Goal: Task Accomplishment & Management: Manage account settings

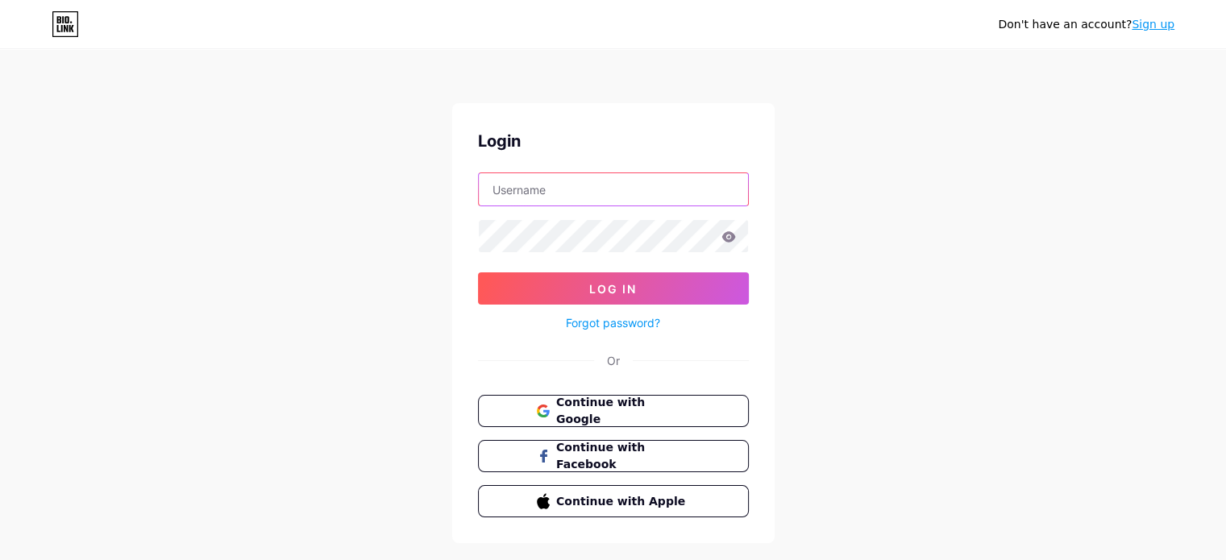
click at [561, 189] on input "text" at bounding box center [613, 189] width 269 height 32
click at [969, 309] on div "Don't have an account? Sign up Login Log In Forgot password? Or Continue with G…" at bounding box center [613, 297] width 1226 height 595
click at [609, 196] on input "text" at bounding box center [613, 189] width 269 height 32
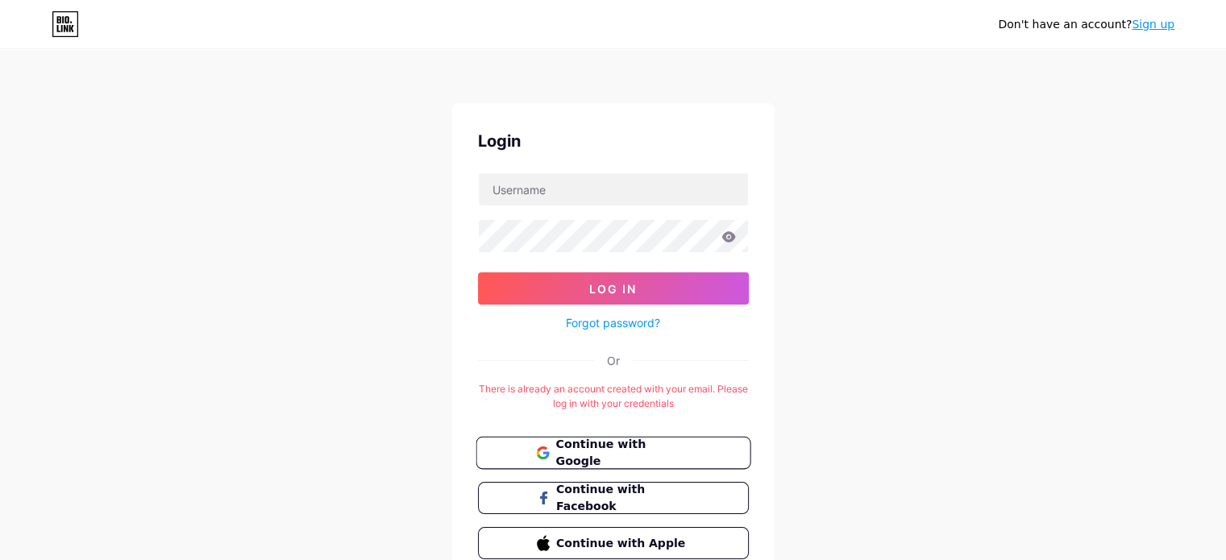
click at [622, 451] on span "Continue with Google" at bounding box center [622, 453] width 135 height 35
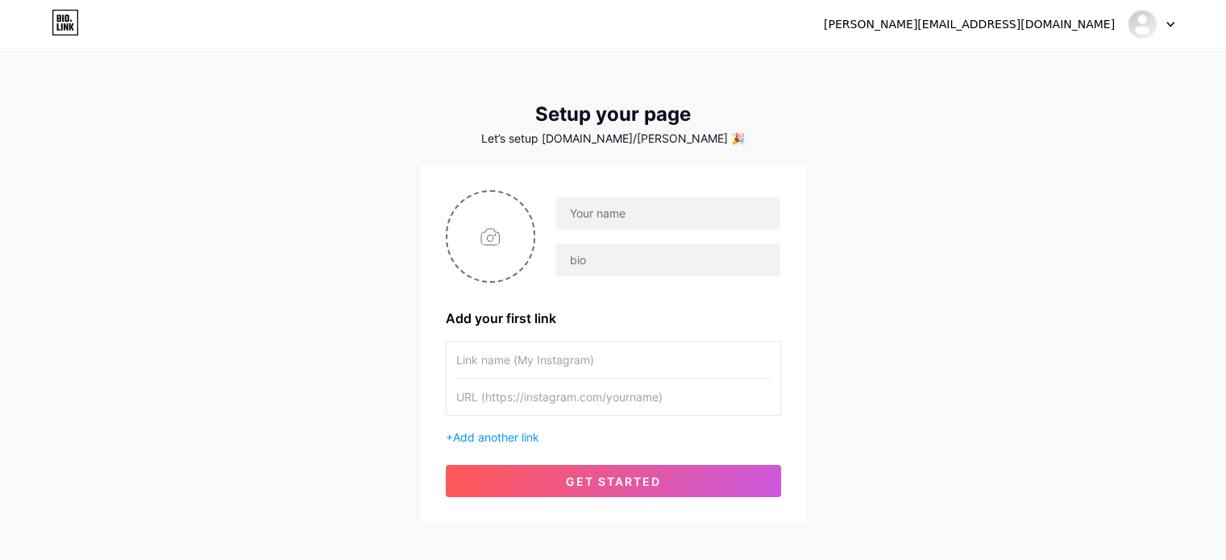
click at [1170, 29] on div at bounding box center [1150, 24] width 47 height 29
click at [1044, 77] on link "Dashboard" at bounding box center [1073, 66] width 200 height 44
click at [1157, 26] on div at bounding box center [1150, 24] width 47 height 29
click at [1102, 106] on li "Logout" at bounding box center [1073, 110] width 200 height 44
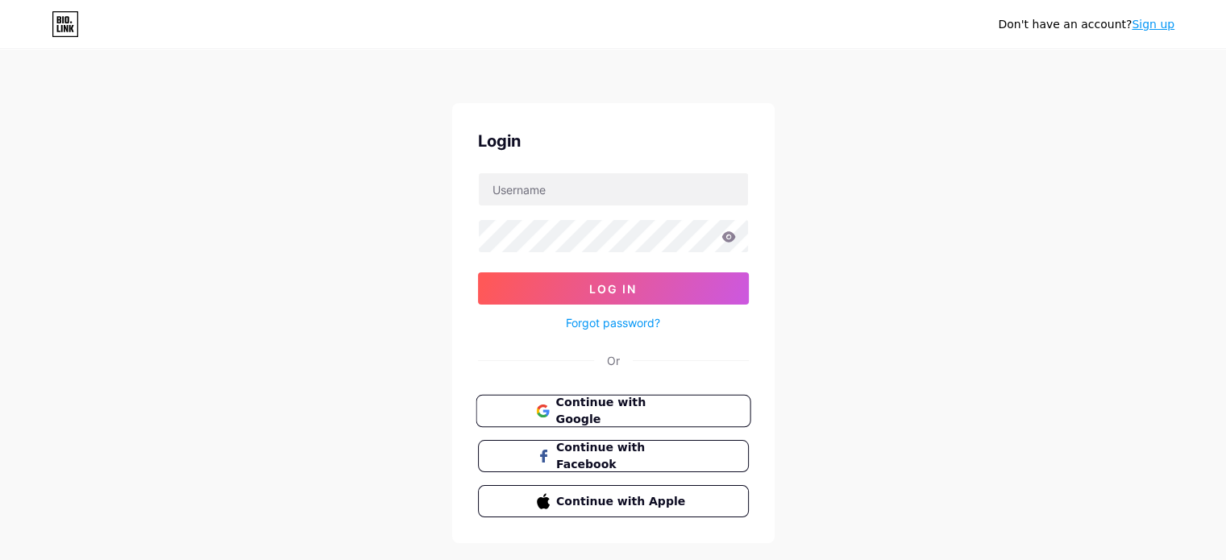
click at [667, 401] on span "Continue with Google" at bounding box center [622, 411] width 135 height 35
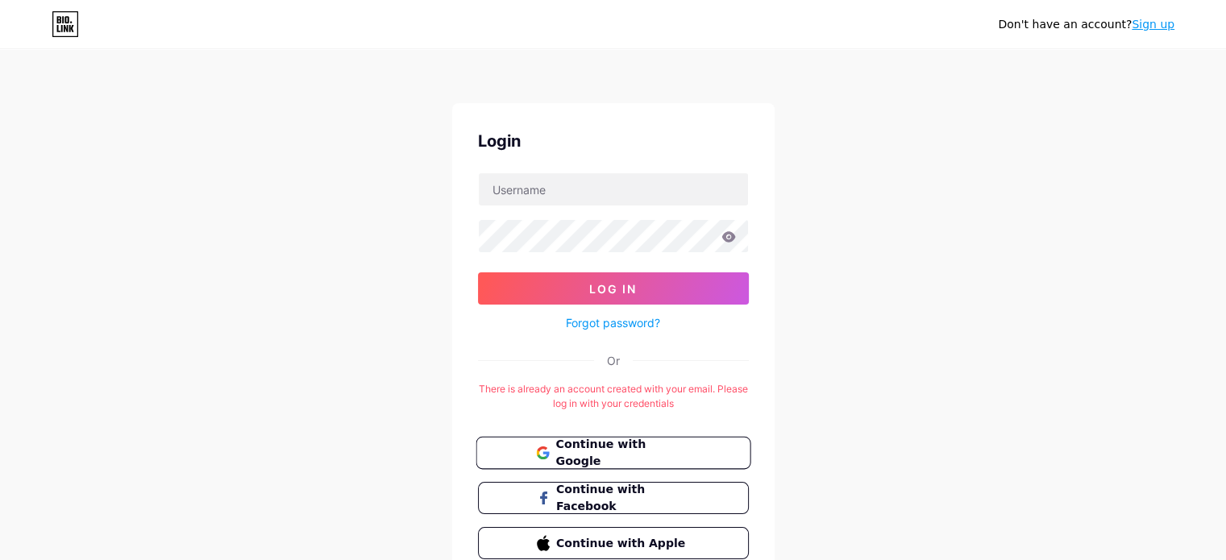
click at [592, 446] on span "Continue with Google" at bounding box center [622, 453] width 135 height 35
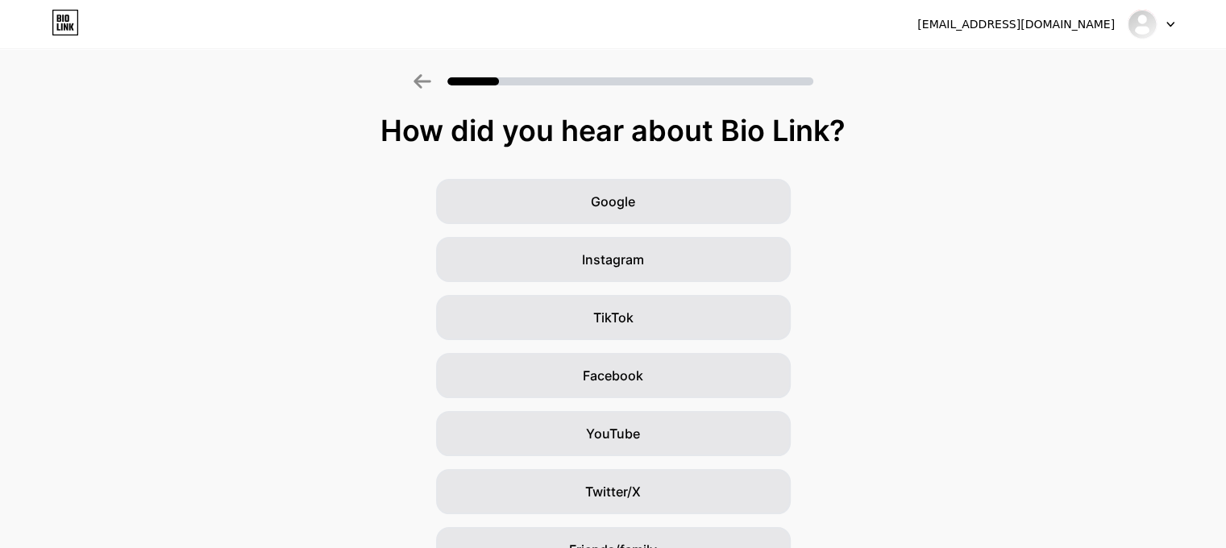
click at [1163, 23] on div at bounding box center [1150, 24] width 47 height 29
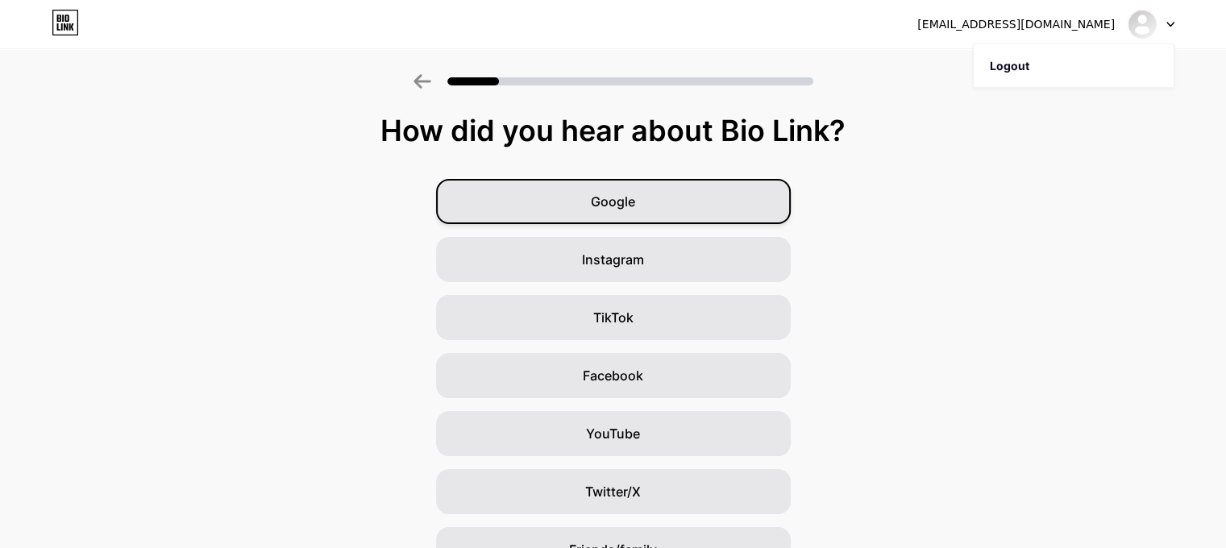
click at [635, 199] on span "Google" at bounding box center [613, 201] width 44 height 19
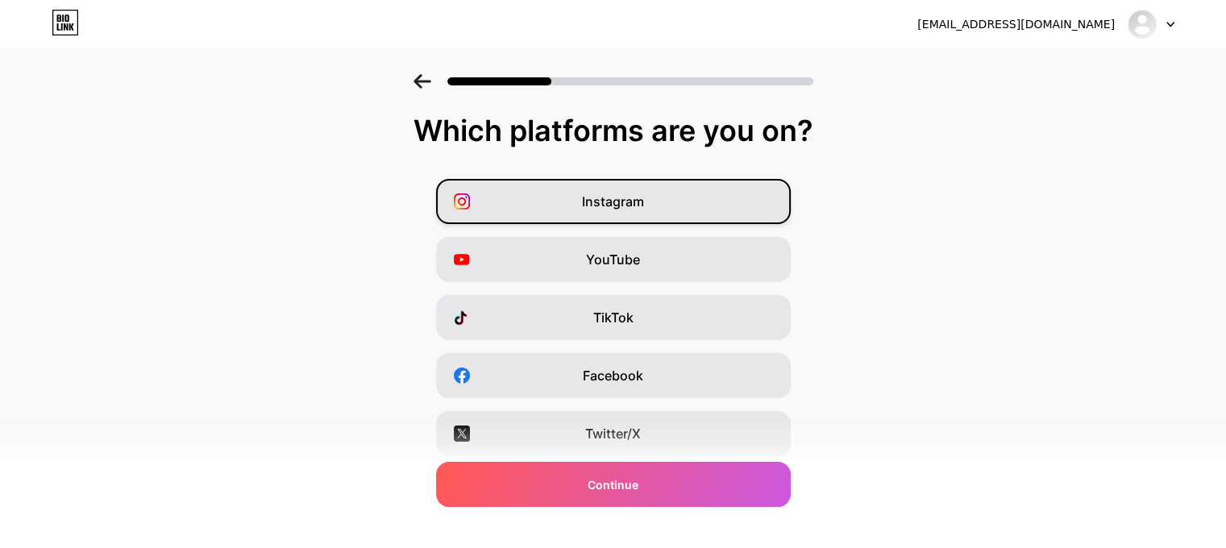
click at [660, 211] on div "Instagram" at bounding box center [613, 201] width 355 height 45
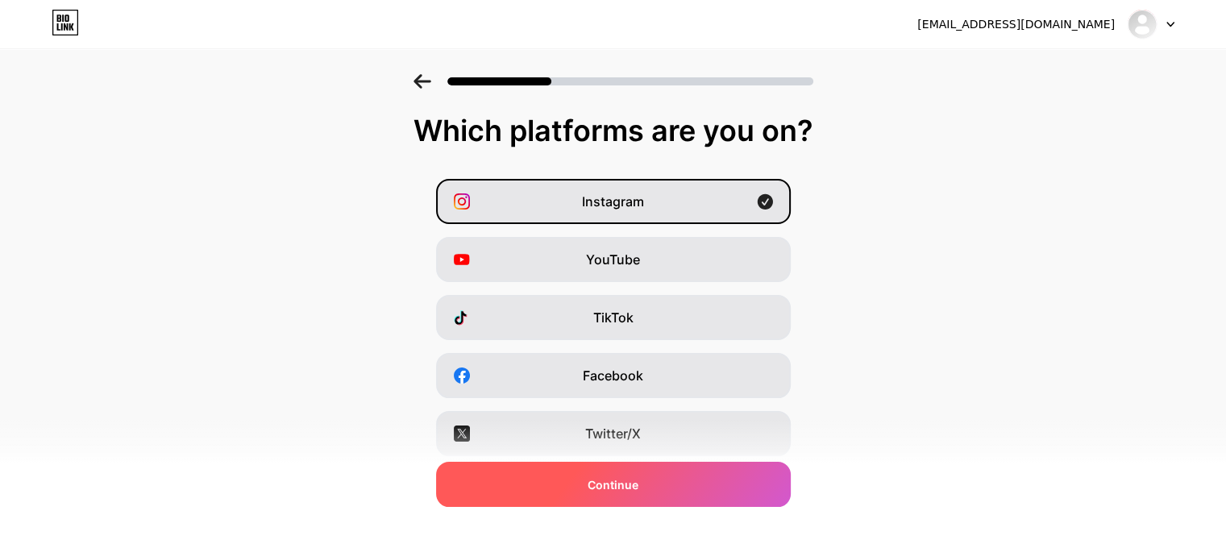
click at [651, 485] on div "Continue" at bounding box center [613, 484] width 355 height 45
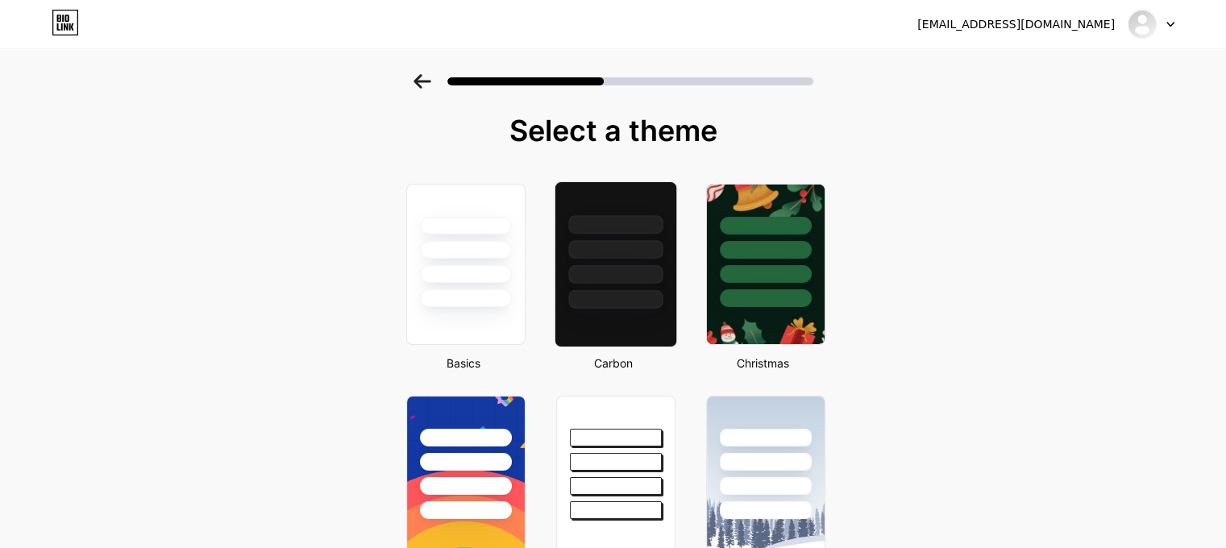
click at [626, 244] on div at bounding box center [615, 249] width 94 height 19
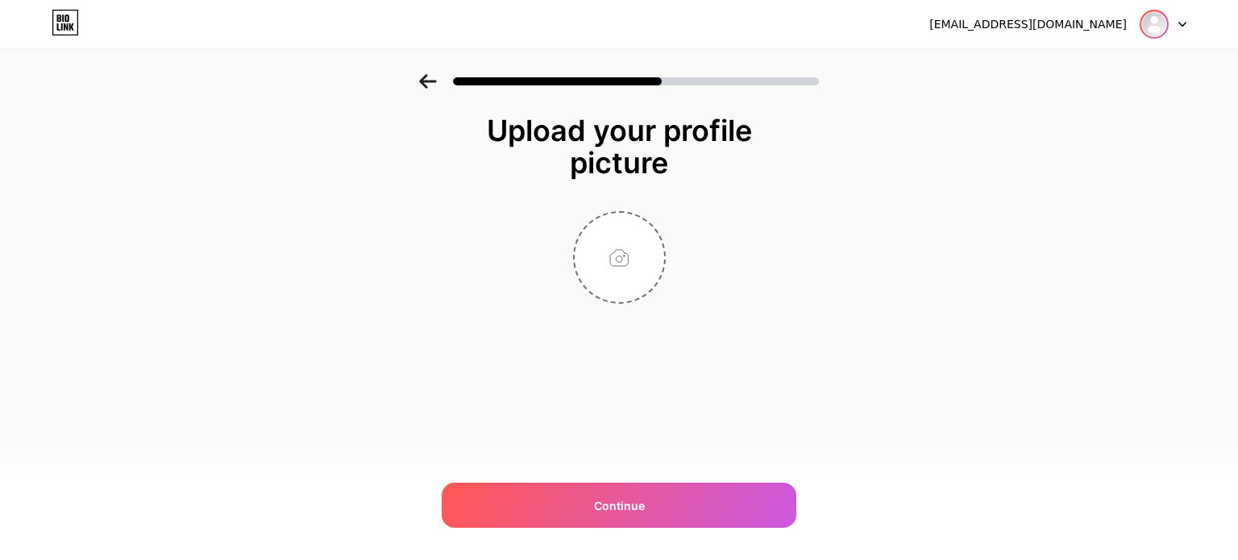
click at [1166, 30] on div at bounding box center [1153, 24] width 29 height 29
click at [1180, 31] on div at bounding box center [1162, 24] width 47 height 29
click at [1180, 28] on div at bounding box center [1162, 24] width 47 height 29
click at [1140, 49] on li "Logout" at bounding box center [1086, 66] width 200 height 44
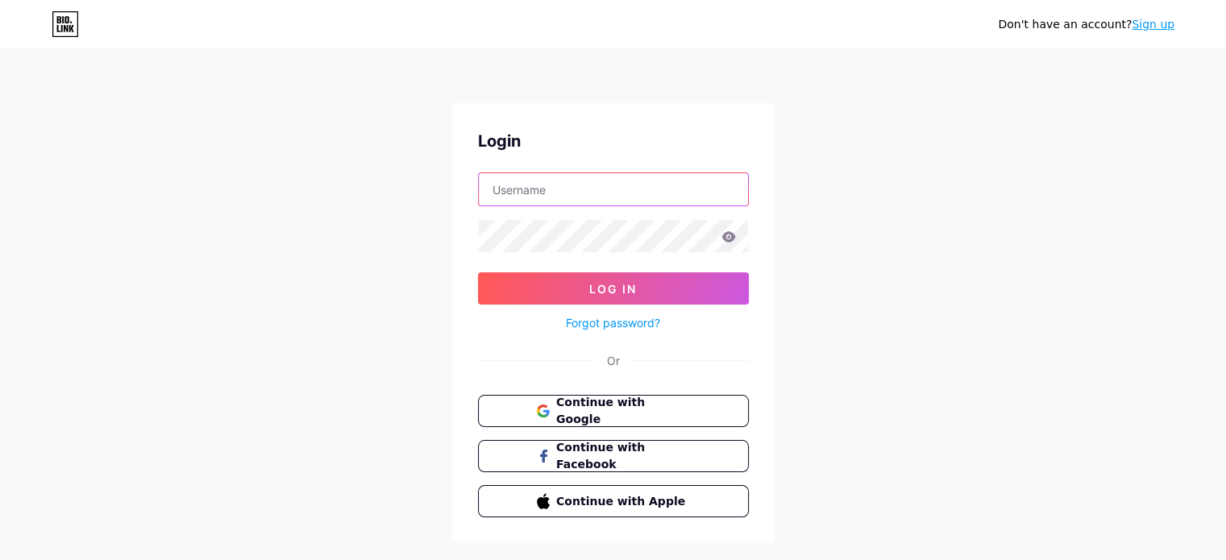
click at [612, 176] on input "text" at bounding box center [613, 189] width 269 height 32
click at [890, 325] on div "Don't have an account? Sign up Login Log In Forgot password? Or Continue with G…" at bounding box center [613, 297] width 1226 height 595
click at [582, 175] on input "text" at bounding box center [613, 189] width 269 height 32
click at [1001, 319] on div "Don't have an account? Sign up Login Log In Forgot password? Or Continue with G…" at bounding box center [613, 297] width 1226 height 595
click at [633, 318] on link "Forgot password?" at bounding box center [613, 322] width 94 height 17
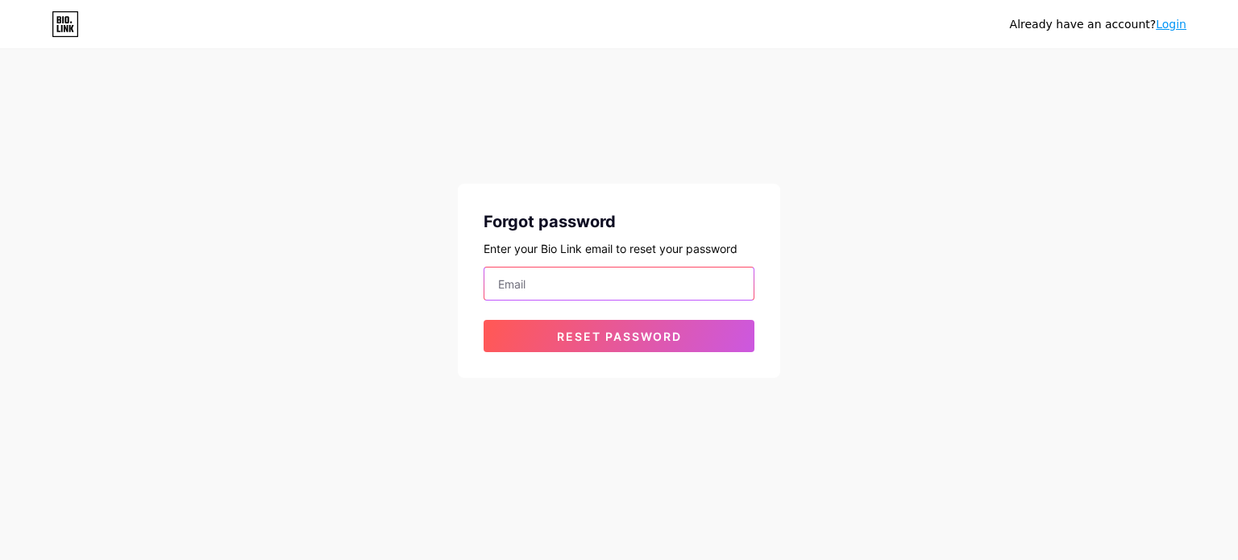
click at [545, 274] on input "email" at bounding box center [618, 284] width 269 height 32
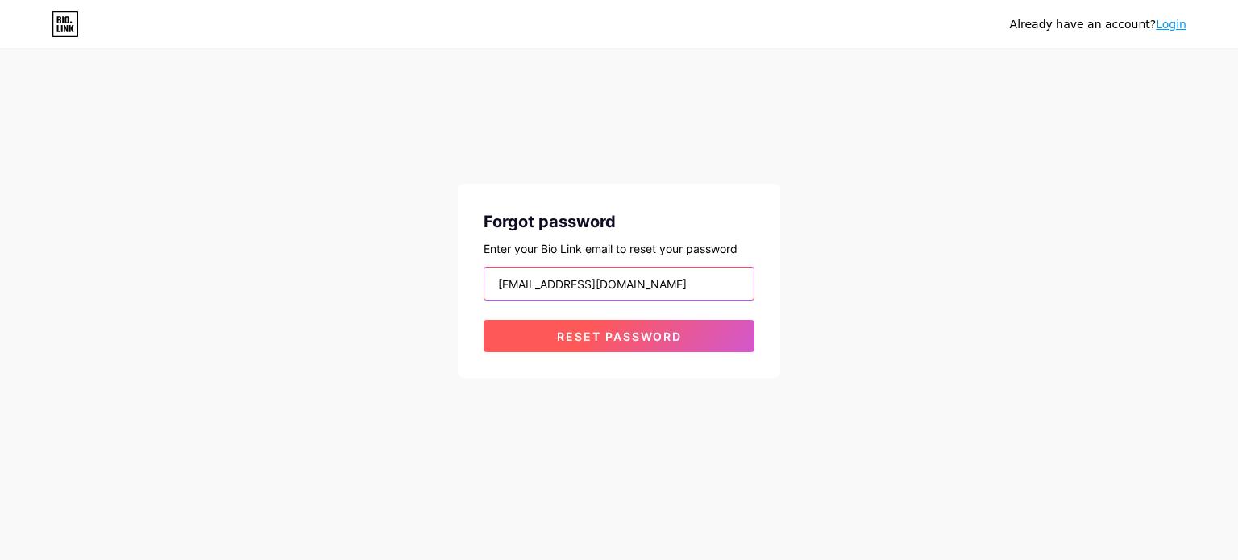
type input "manisha.chiral.ra@gmail.com"
click at [600, 336] on span "Reset password" at bounding box center [619, 337] width 125 height 14
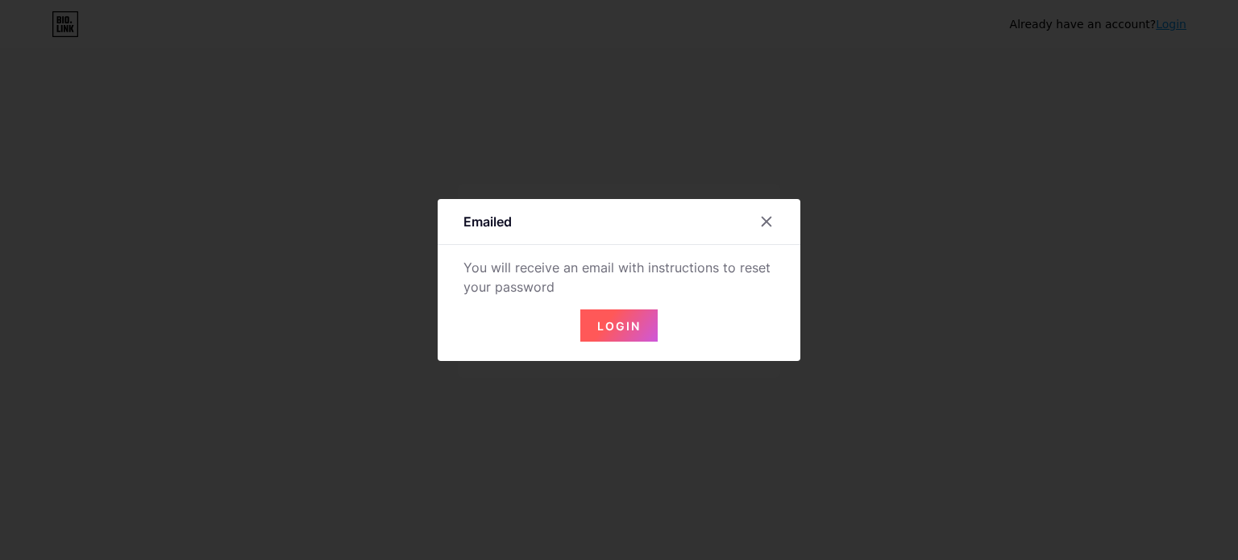
click at [619, 333] on button "Login" at bounding box center [618, 325] width 77 height 32
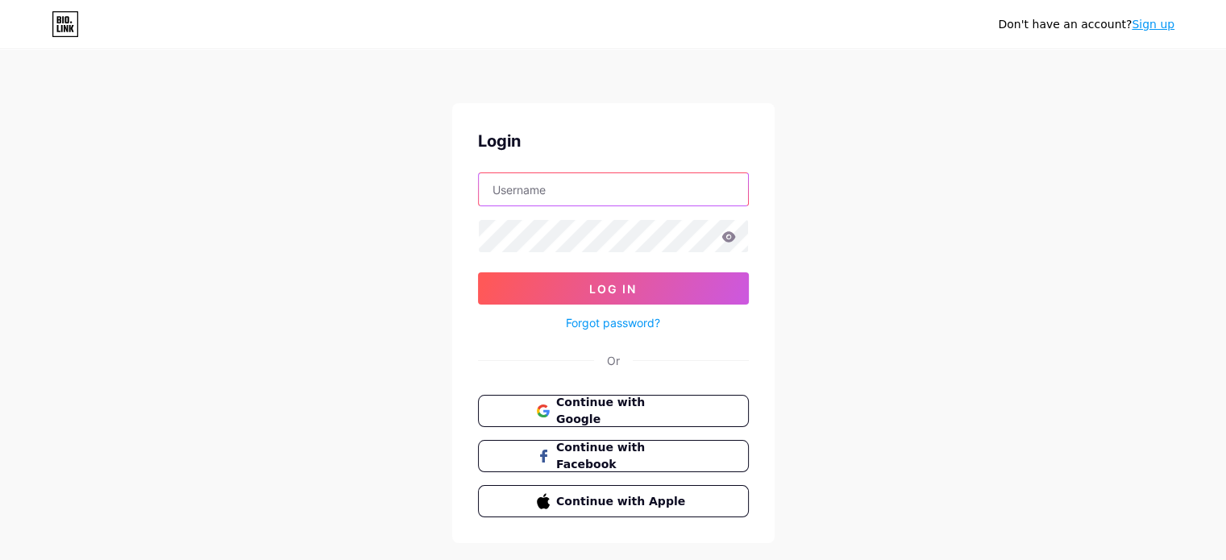
click at [519, 186] on input "text" at bounding box center [613, 189] width 269 height 32
type input "[EMAIL_ADDRESS][DOMAIN_NAME]"
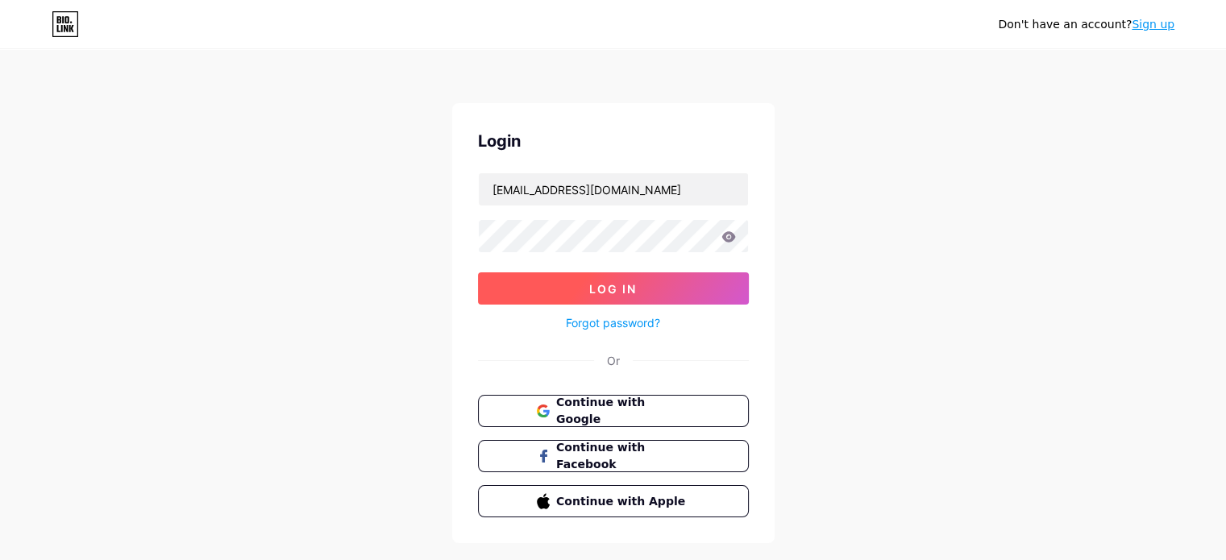
click at [628, 282] on span "Log In" at bounding box center [613, 289] width 48 height 14
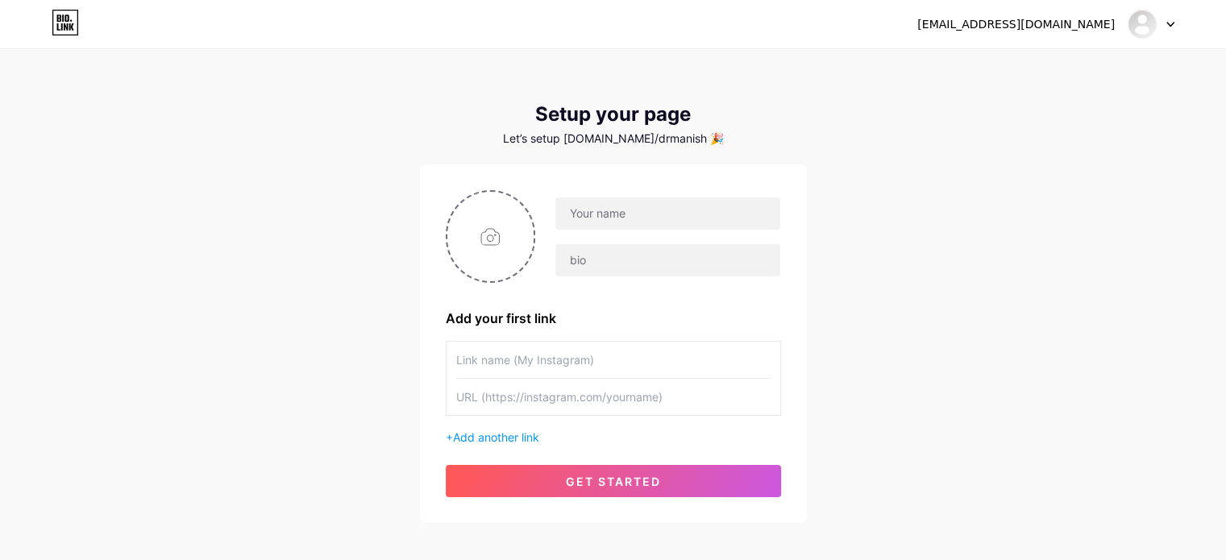
click at [1173, 25] on icon at bounding box center [1170, 25] width 8 height 6
click at [1078, 102] on li "Logout" at bounding box center [1073, 110] width 200 height 44
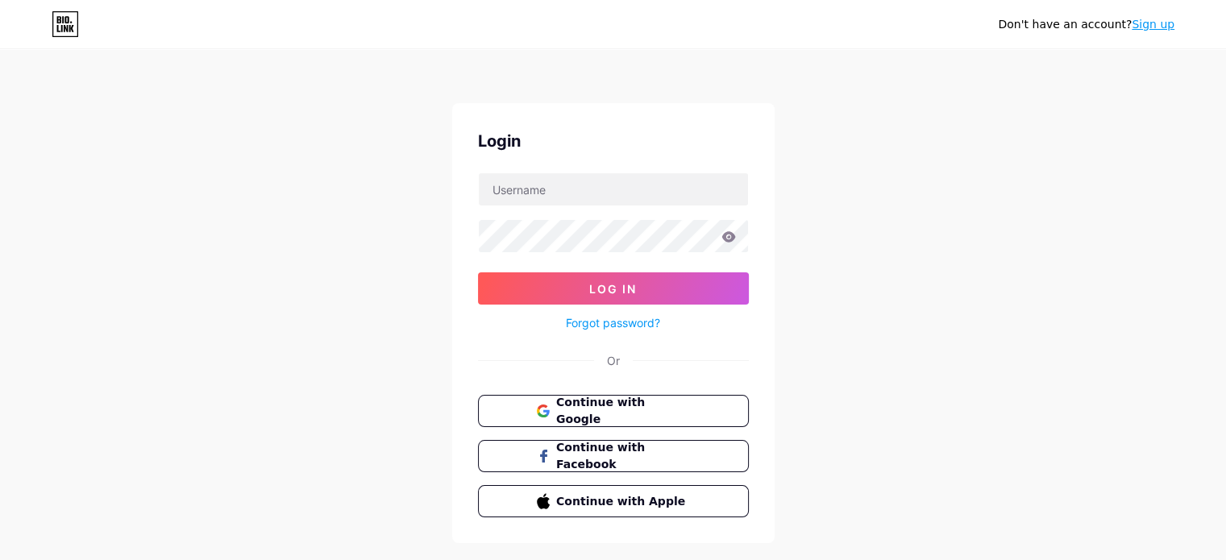
click at [626, 322] on link "Forgot password?" at bounding box center [613, 322] width 94 height 17
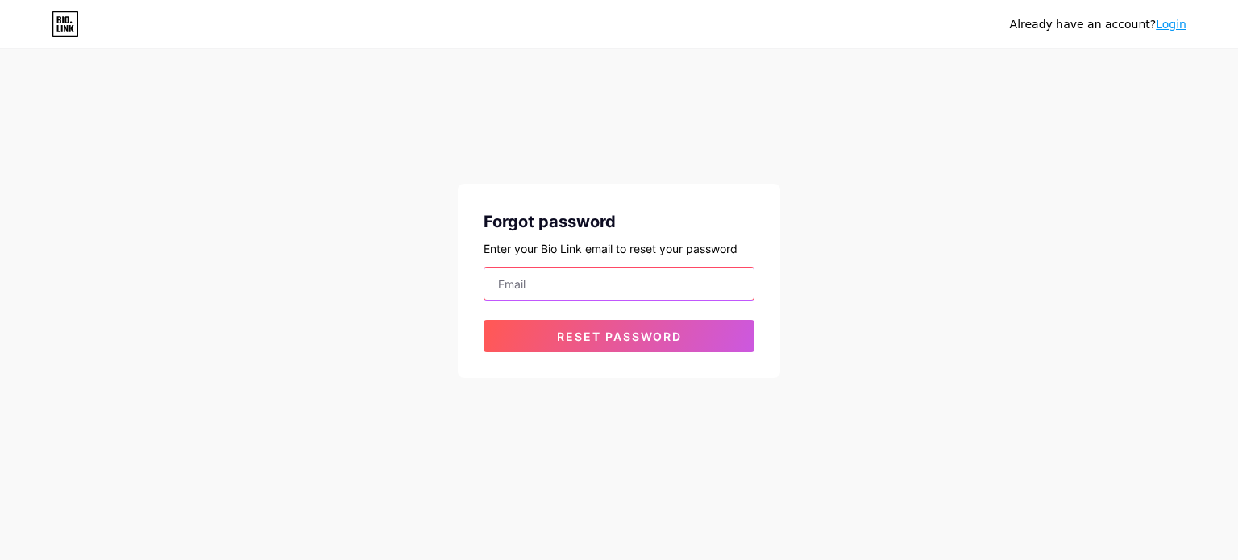
click at [634, 289] on input "email" at bounding box center [618, 284] width 269 height 32
type input "contact.dasmanisha@gmail.com"
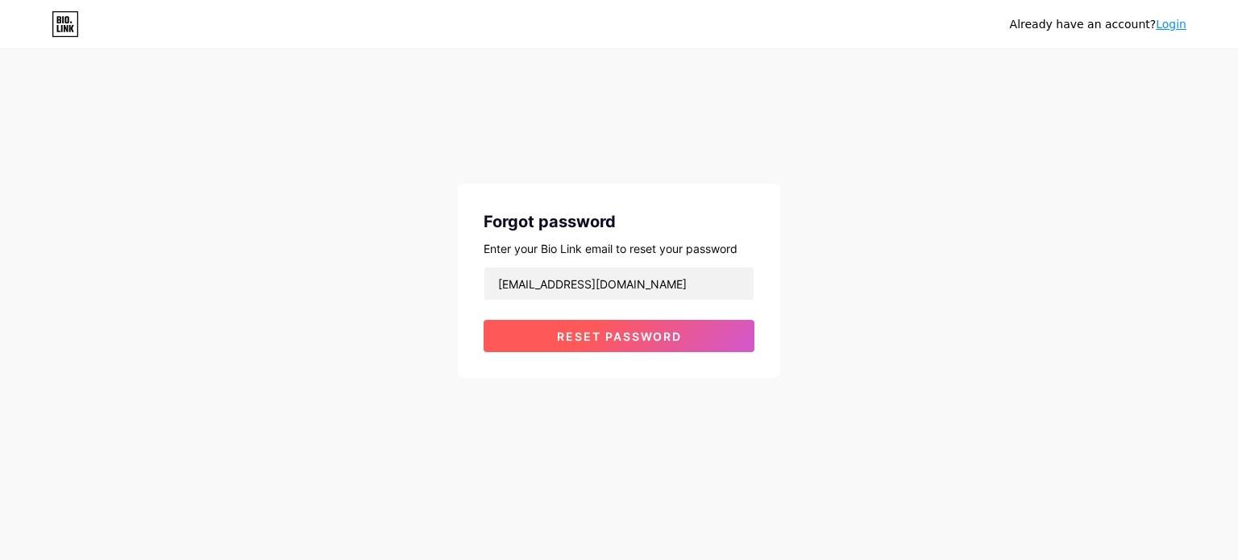
click at [638, 342] on span "Reset password" at bounding box center [619, 337] width 125 height 14
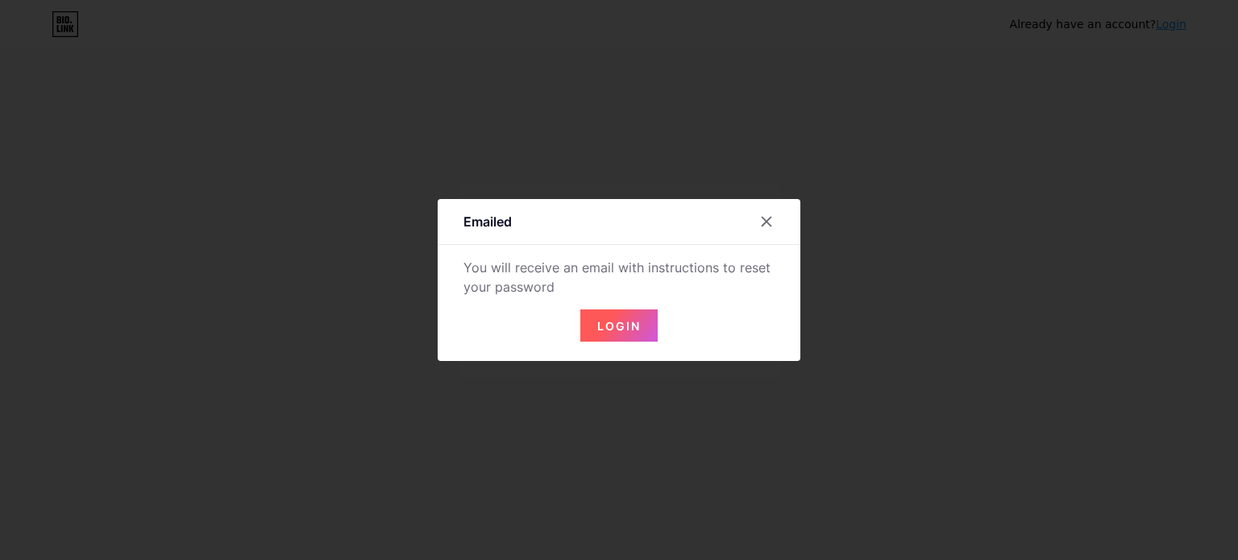
click at [619, 315] on button "Login" at bounding box center [618, 325] width 77 height 32
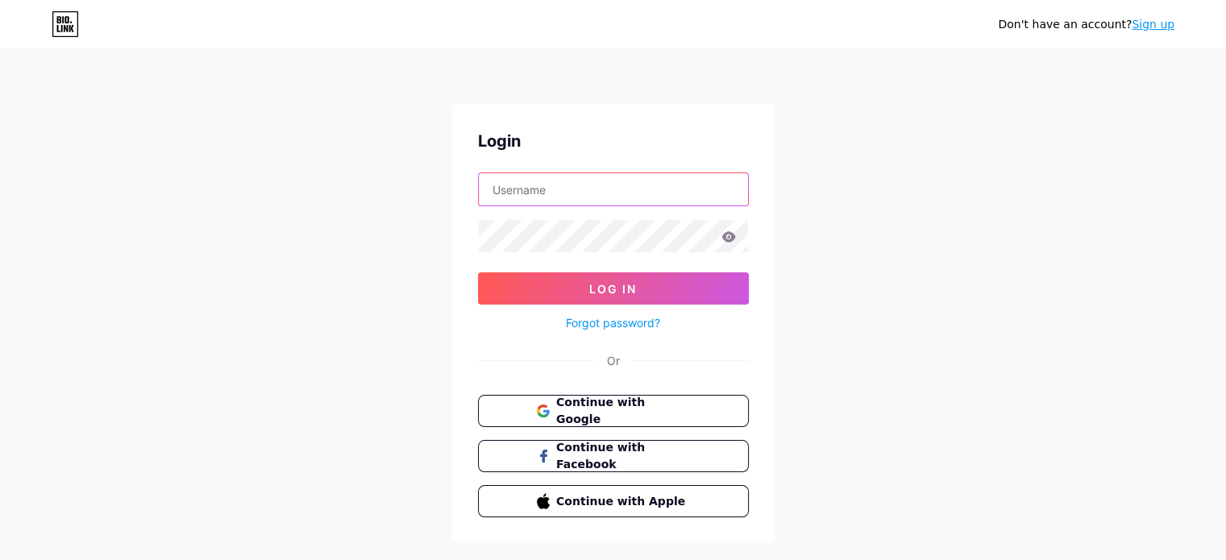
click at [558, 197] on input "text" at bounding box center [613, 189] width 269 height 32
type input "[EMAIL_ADDRESS][DOMAIN_NAME]"
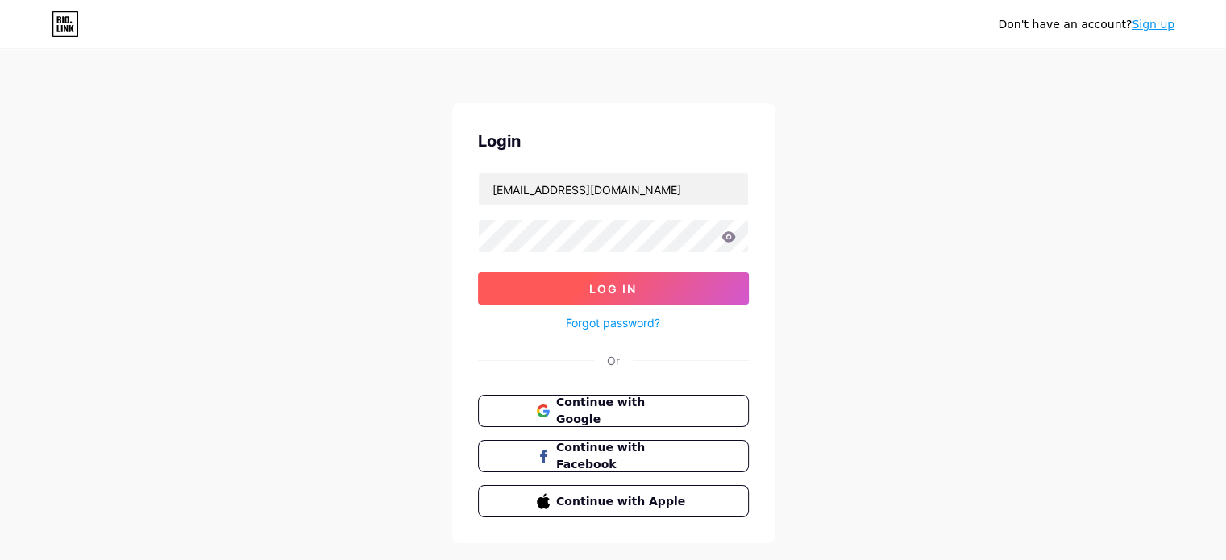
click at [635, 298] on button "Log In" at bounding box center [613, 288] width 271 height 32
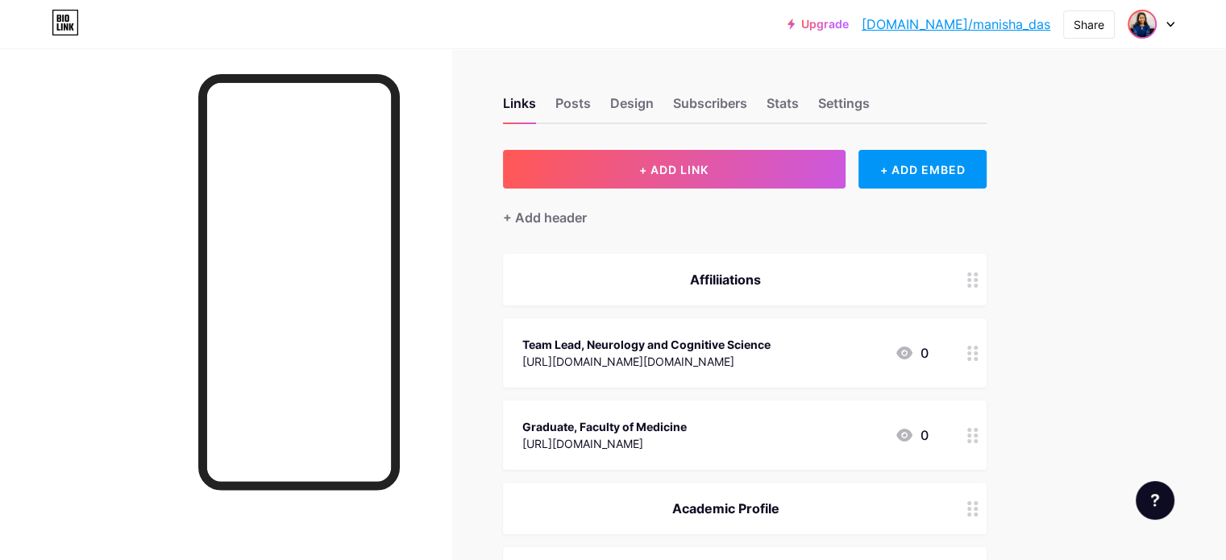
click at [1150, 28] on img at bounding box center [1142, 24] width 26 height 26
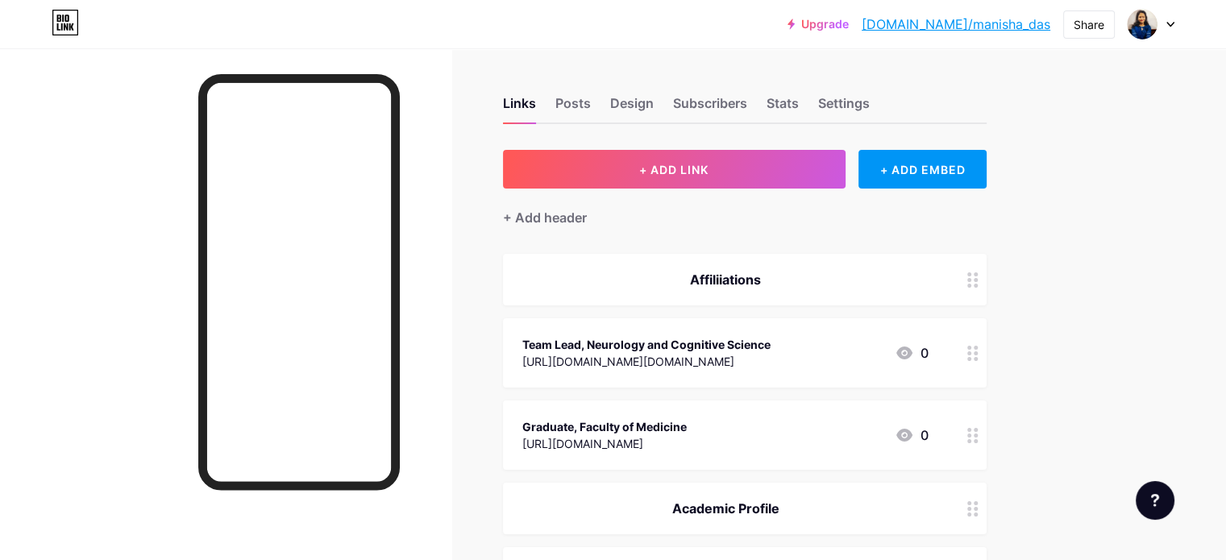
click at [685, 92] on div "Links Posts Design Subscribers Stats Settings" at bounding box center [744, 96] width 483 height 56
click at [591, 110] on div "Posts" at bounding box center [572, 107] width 35 height 29
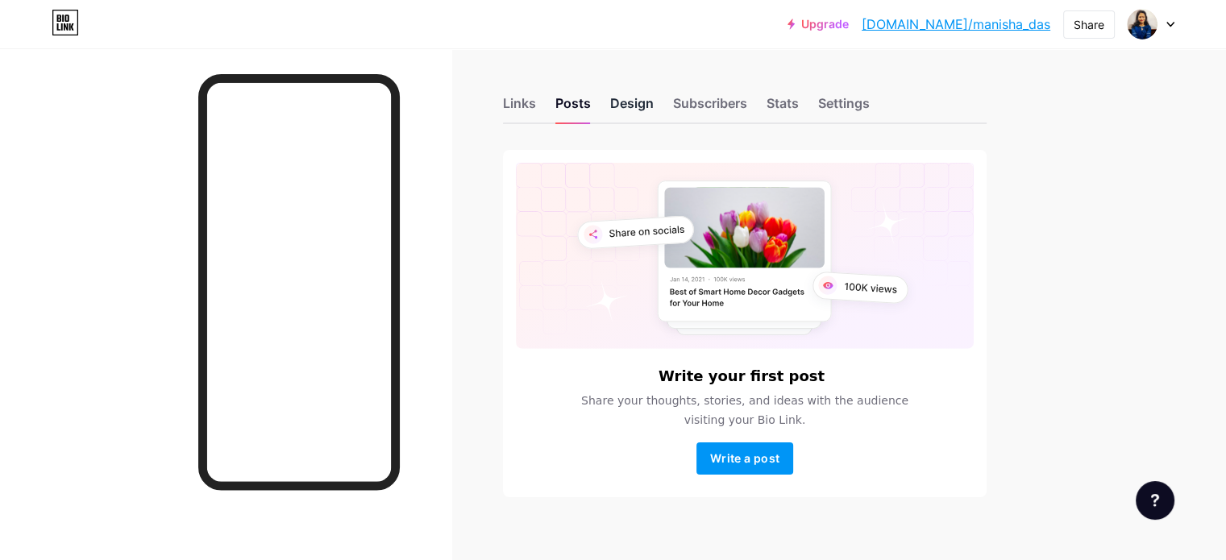
click at [654, 109] on div "Design" at bounding box center [632, 107] width 44 height 29
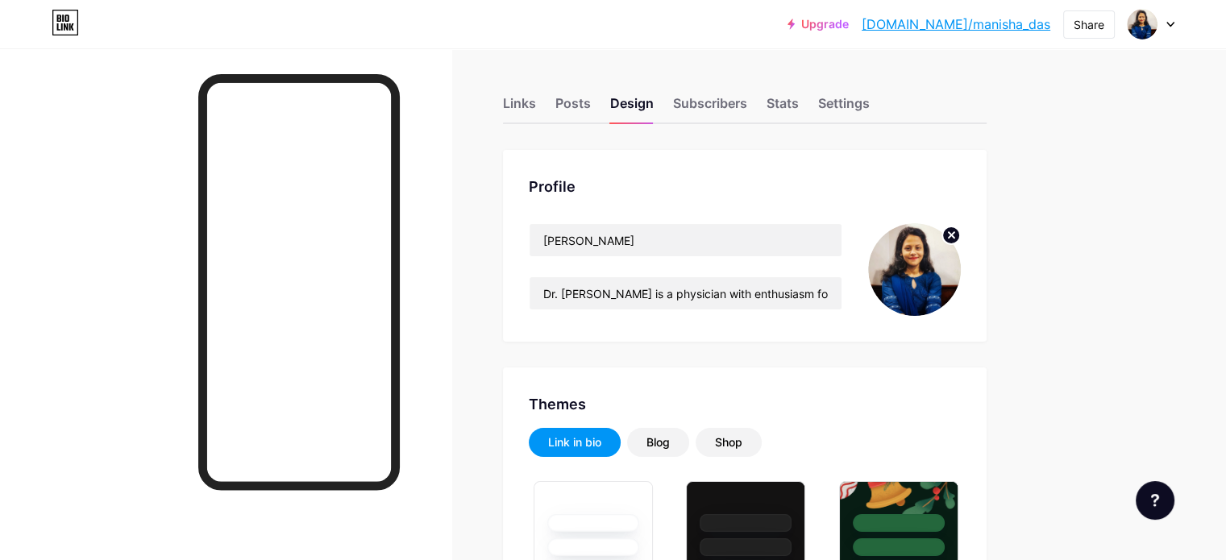
click at [960, 234] on circle at bounding box center [951, 235] width 18 height 18
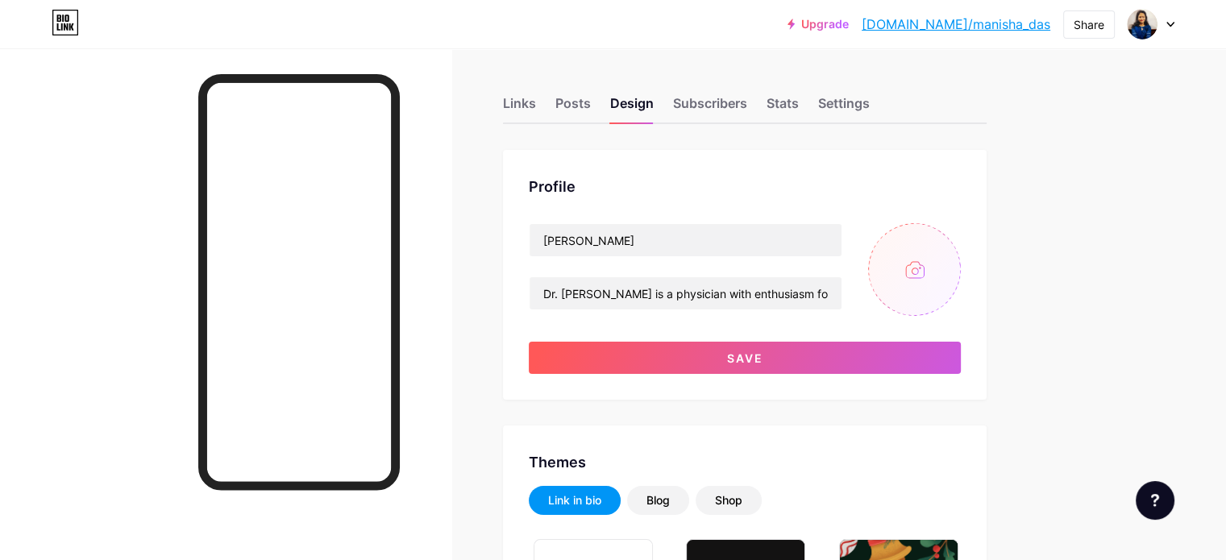
click at [961, 278] on input "file" at bounding box center [914, 269] width 93 height 93
type input "C:\fakepath\WhatsApp Image [DATE] at 00.54.40_9563fce8.jpg"
click at [961, 268] on img at bounding box center [914, 269] width 93 height 93
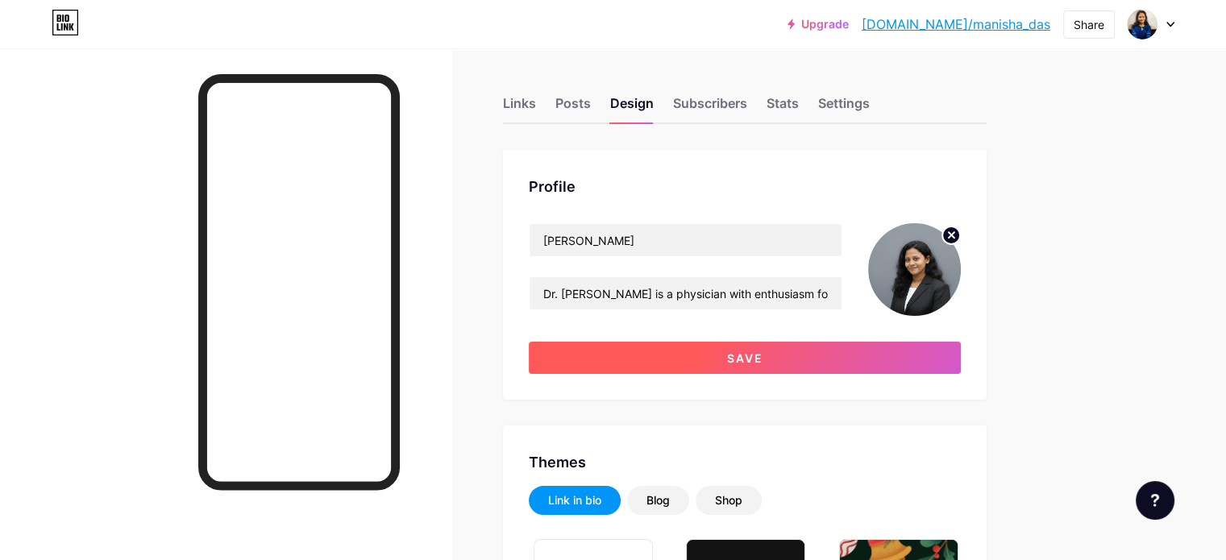
click at [857, 363] on button "Save" at bounding box center [745, 358] width 432 height 32
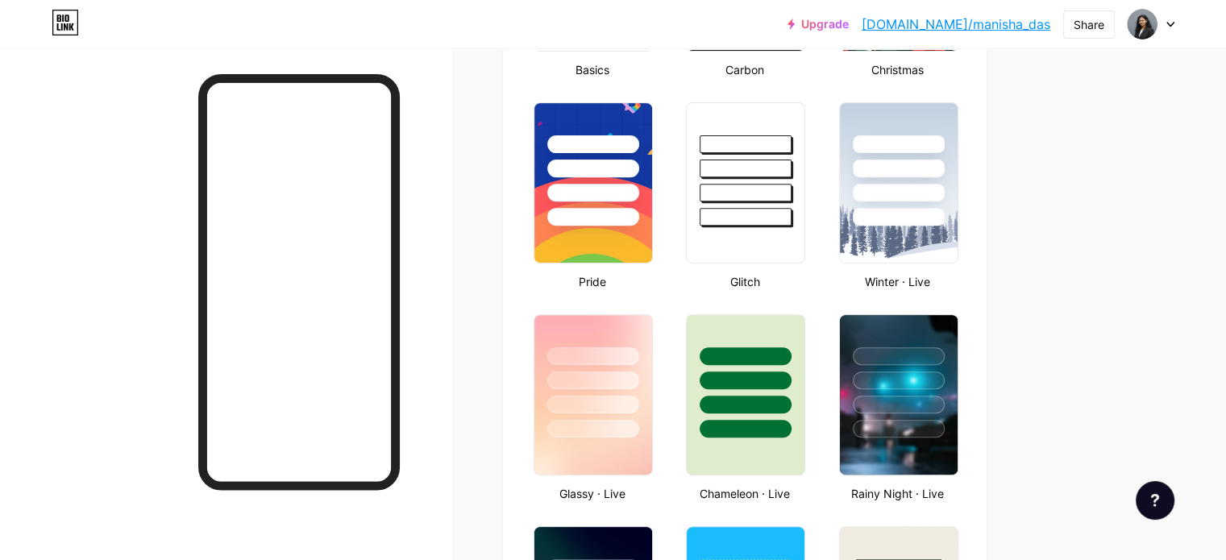
scroll to position [295, 0]
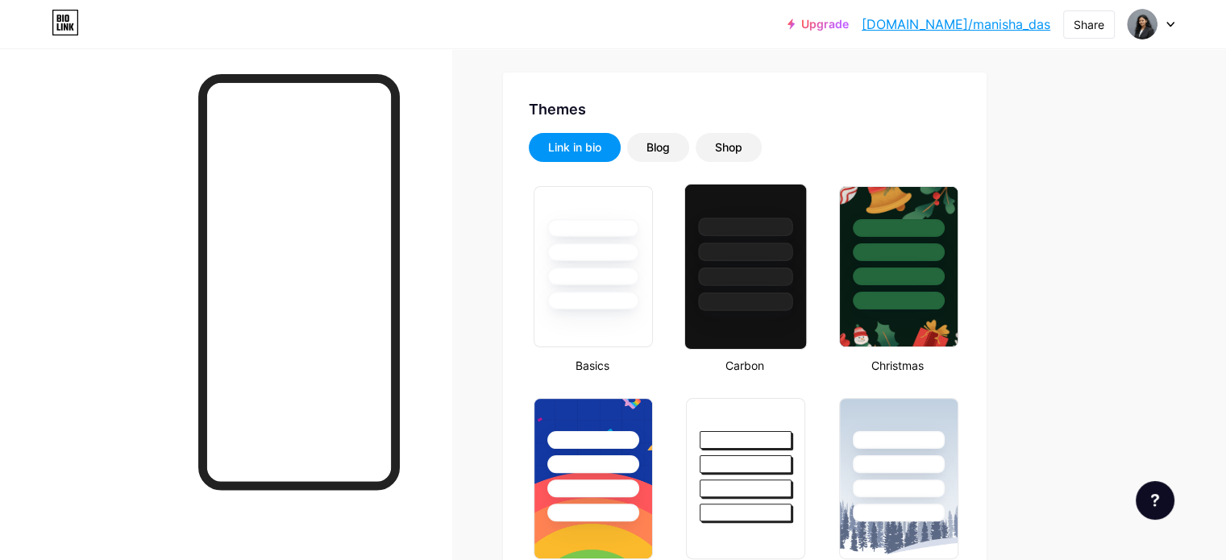
click at [793, 256] on div at bounding box center [746, 252] width 94 height 19
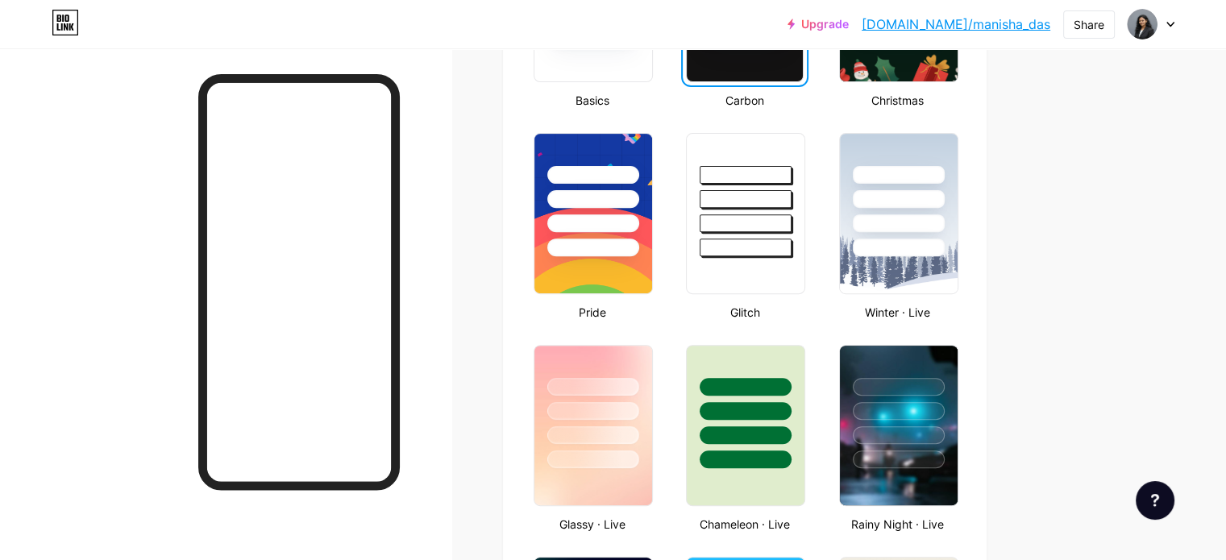
scroll to position [0, 0]
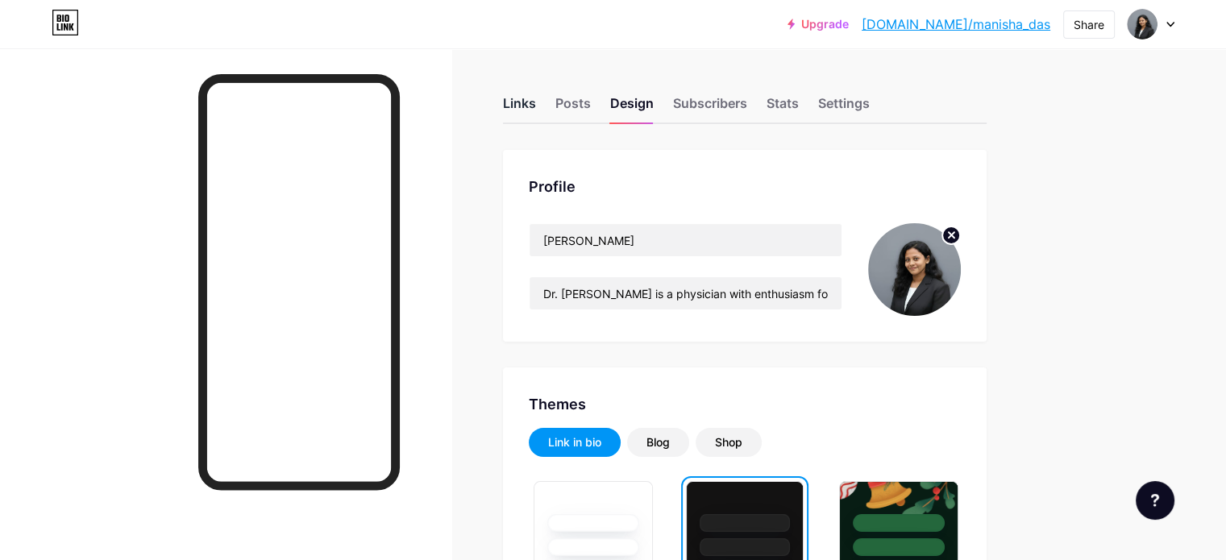
click at [536, 109] on div "Links" at bounding box center [519, 107] width 33 height 29
